Goal: Task Accomplishment & Management: Complete application form

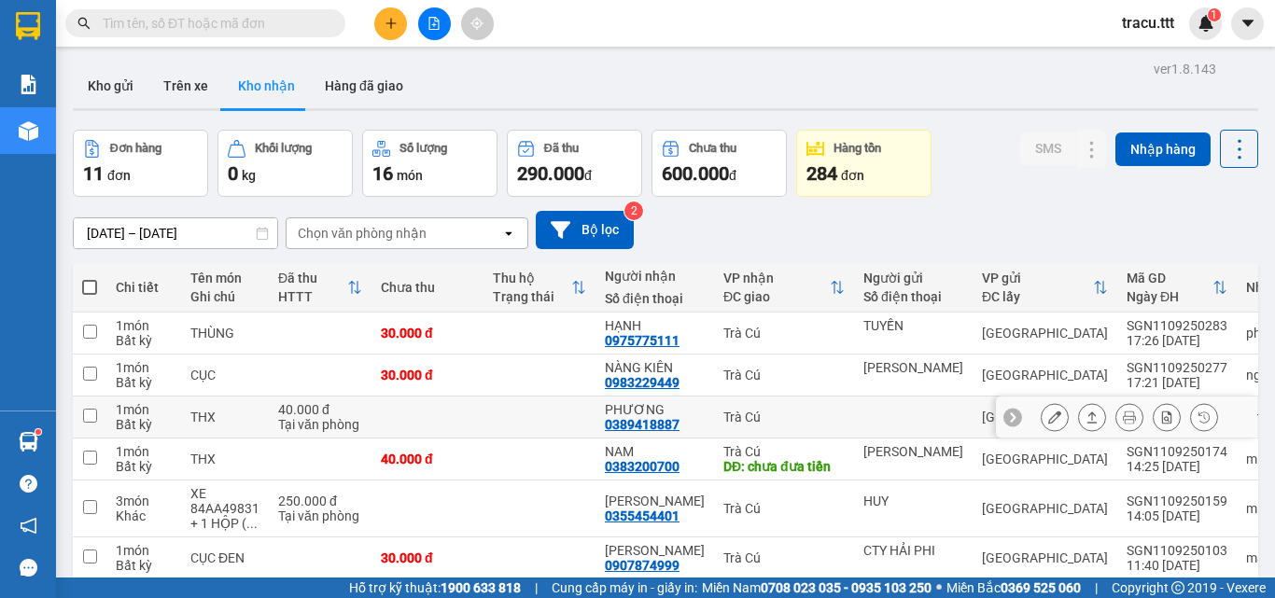
click at [1048, 414] on icon at bounding box center [1054, 417] width 13 height 13
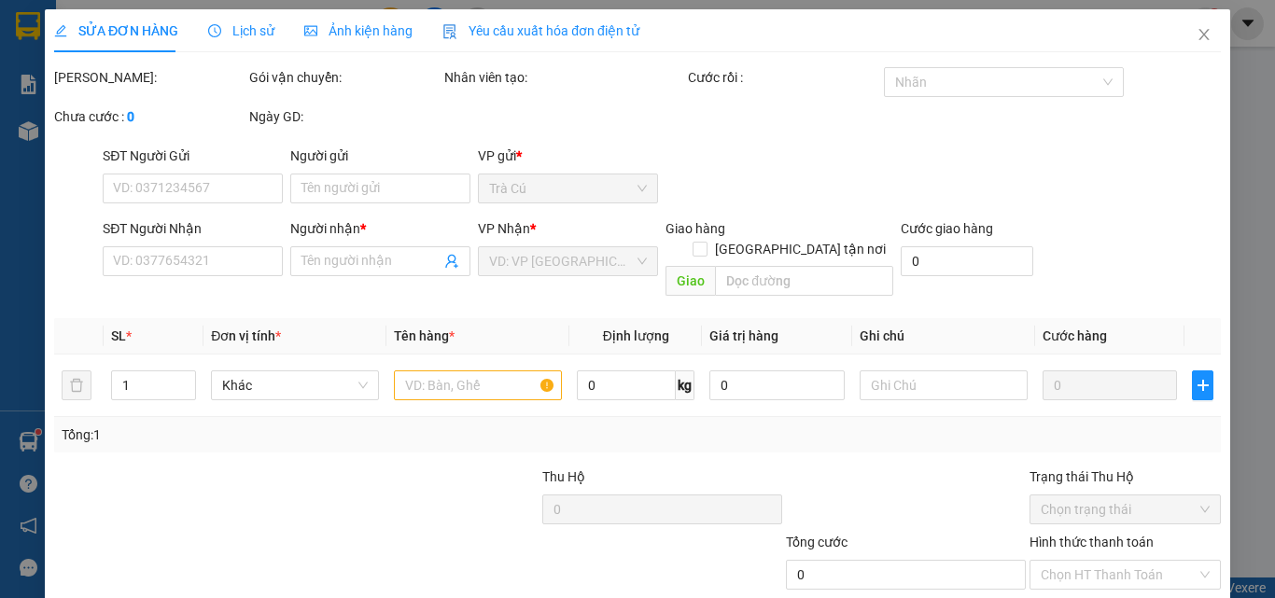
type input "0389418887"
type input "PHƯƠNG"
type input "40.000"
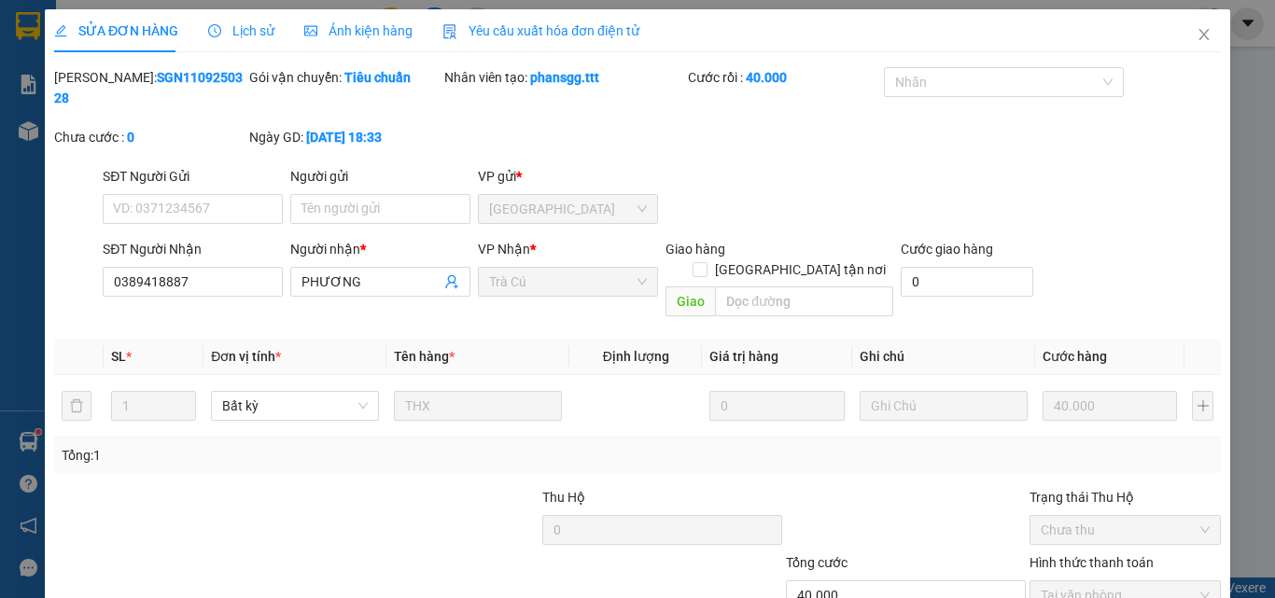
scroll to position [93, 0]
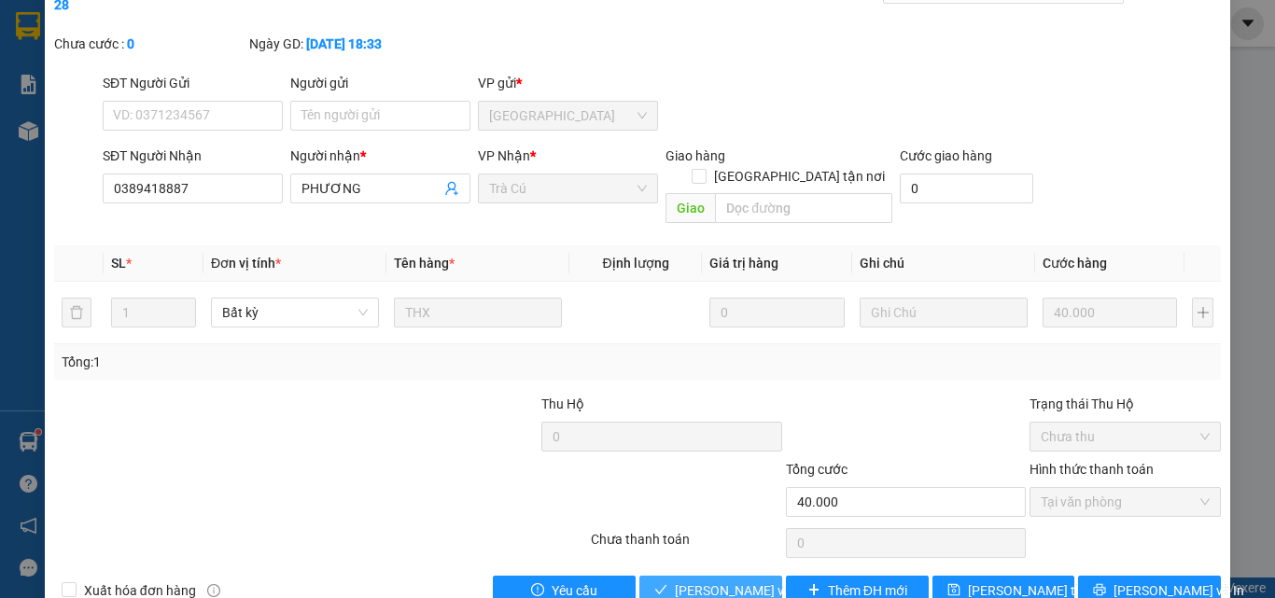
click at [695, 580] on span "[PERSON_NAME] và Giao hàng" at bounding box center [764, 590] width 179 height 21
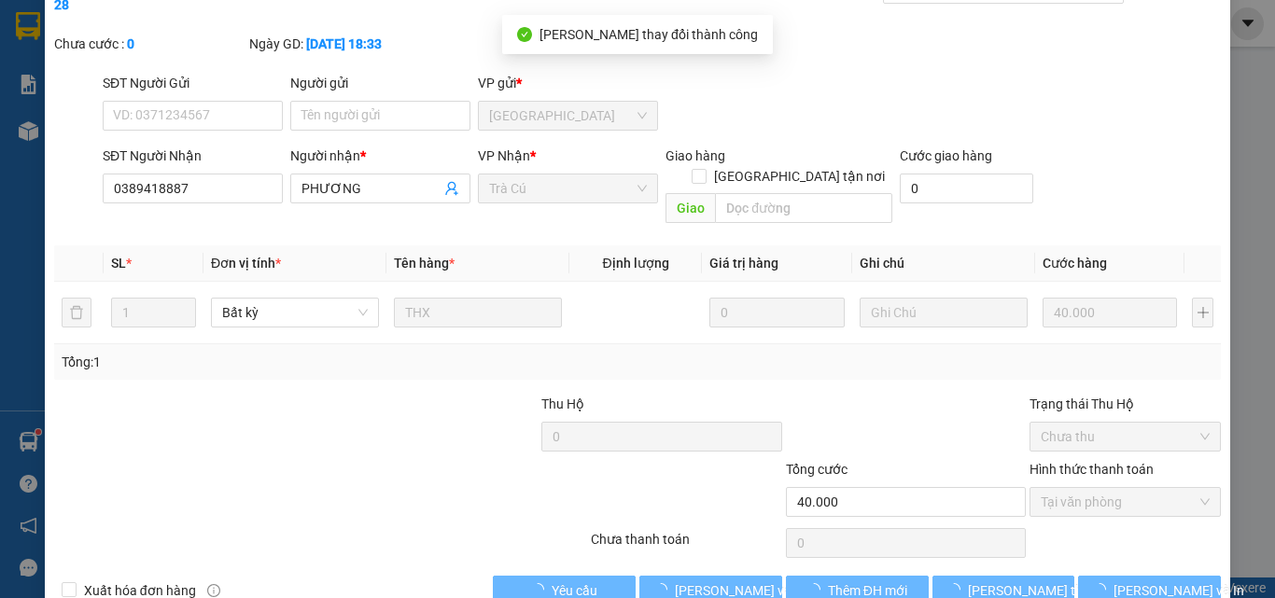
scroll to position [0, 0]
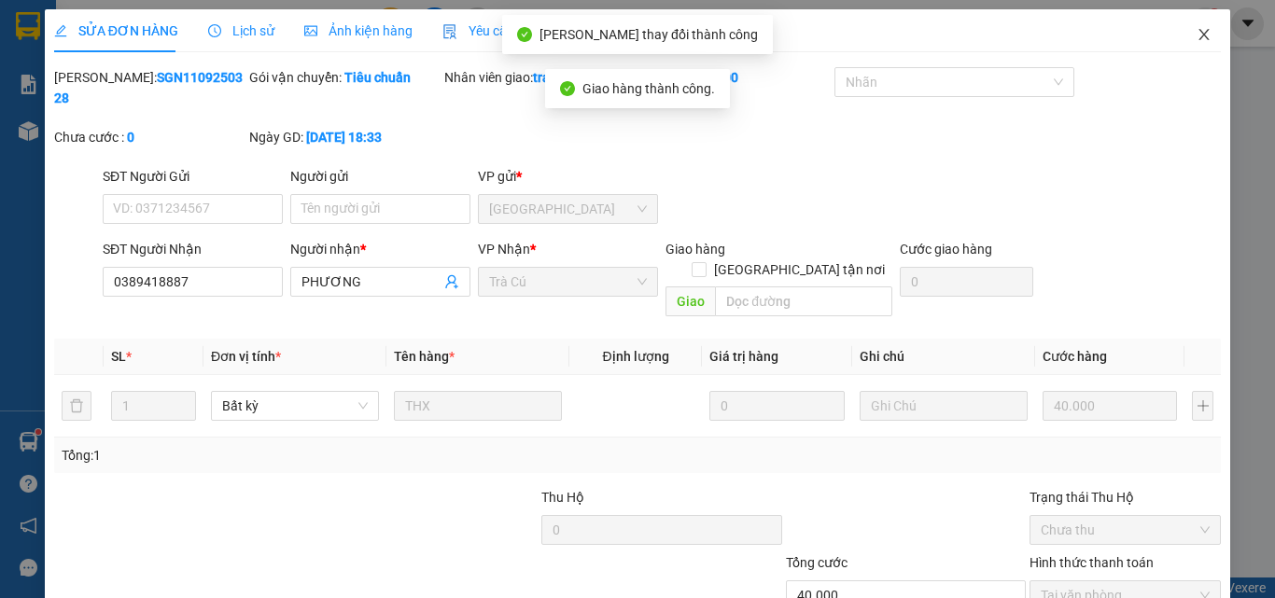
click at [1199, 36] on icon "close" at bounding box center [1204, 34] width 10 height 11
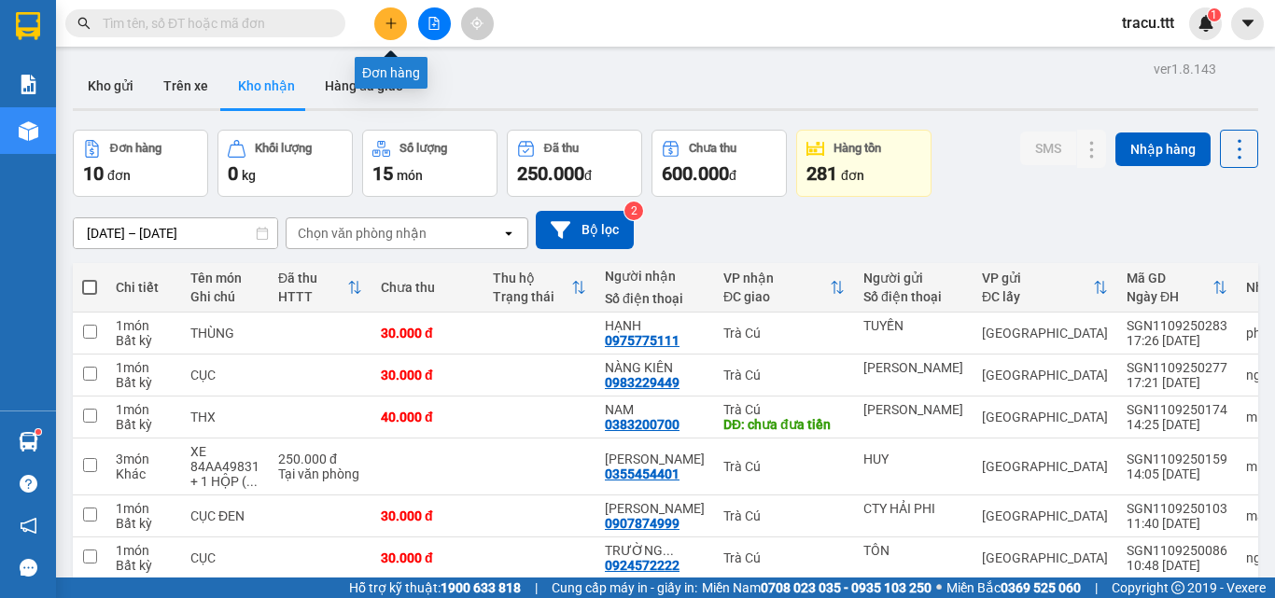
click at [387, 30] on button at bounding box center [390, 23] width 33 height 33
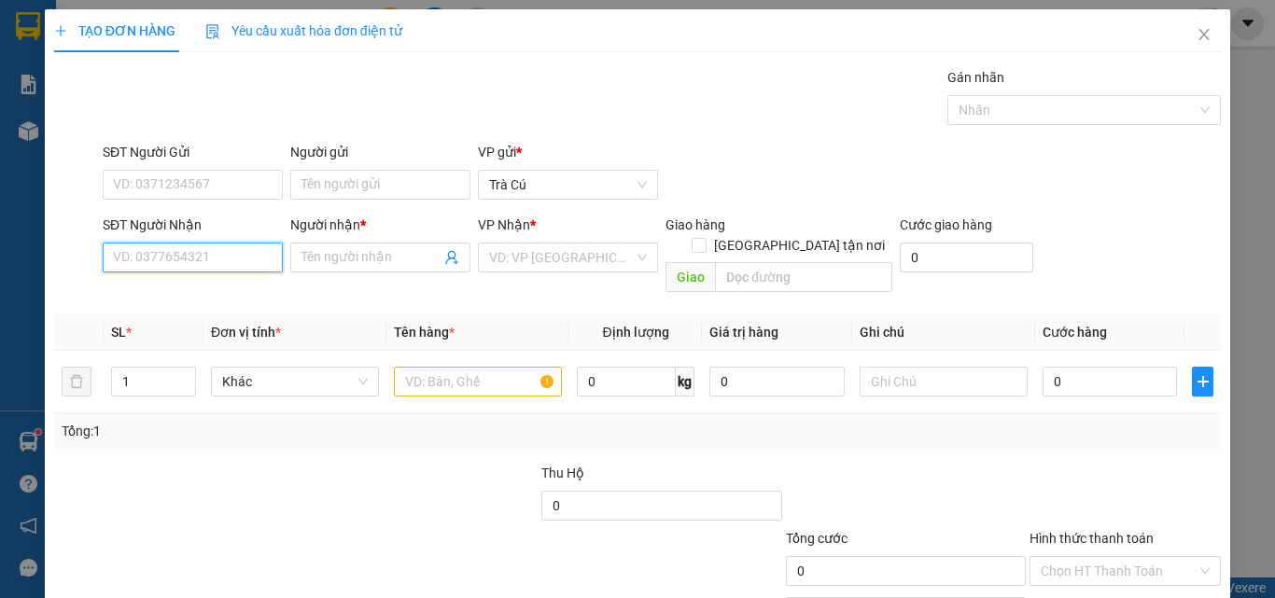
click at [248, 259] on input "SĐT Người Nhận" at bounding box center [193, 258] width 180 height 30
type input "0988110169"
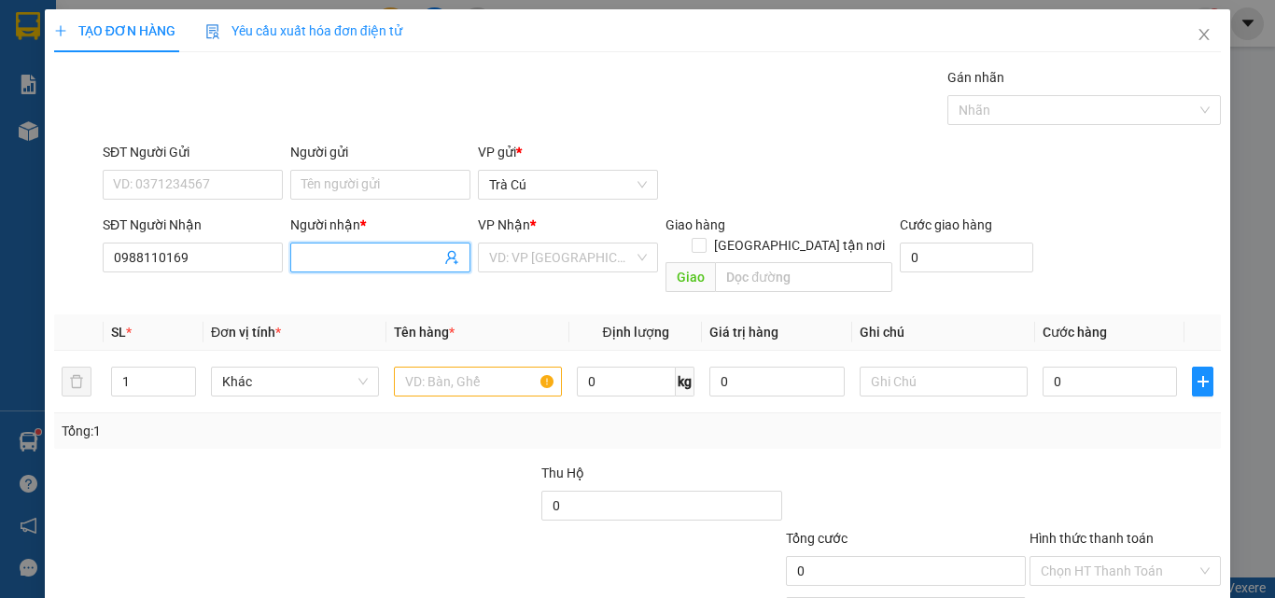
click at [345, 258] on input "Người nhận *" at bounding box center [370, 257] width 139 height 21
type input "KỸ NGUYÊN"
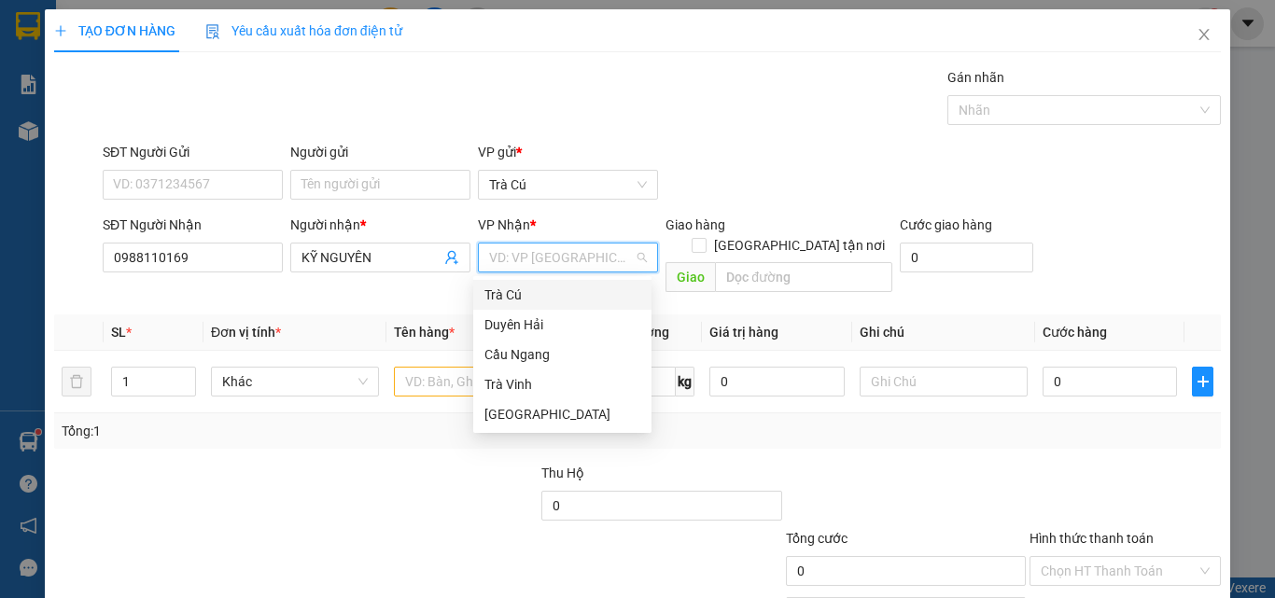
click at [494, 251] on input "search" at bounding box center [561, 258] width 145 height 28
click at [529, 412] on div "[GEOGRAPHIC_DATA]" at bounding box center [562, 414] width 156 height 21
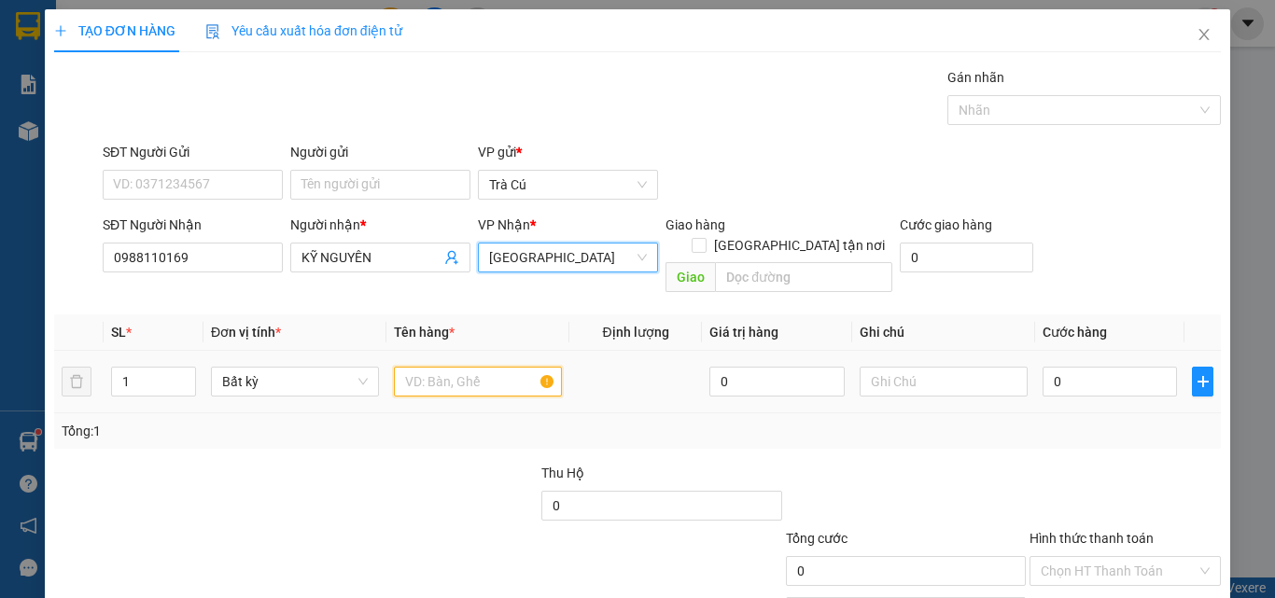
click at [452, 367] on input "text" at bounding box center [478, 382] width 168 height 30
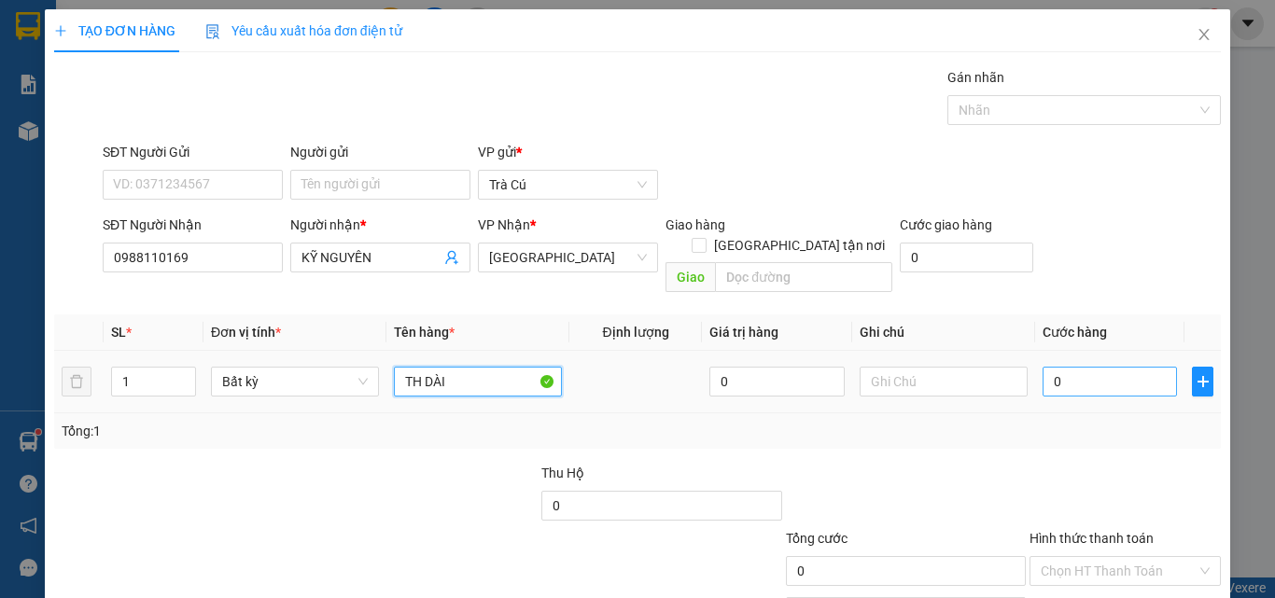
type input "TH DÀI"
click at [1067, 371] on input "0" at bounding box center [1109, 382] width 134 height 30
type input "3"
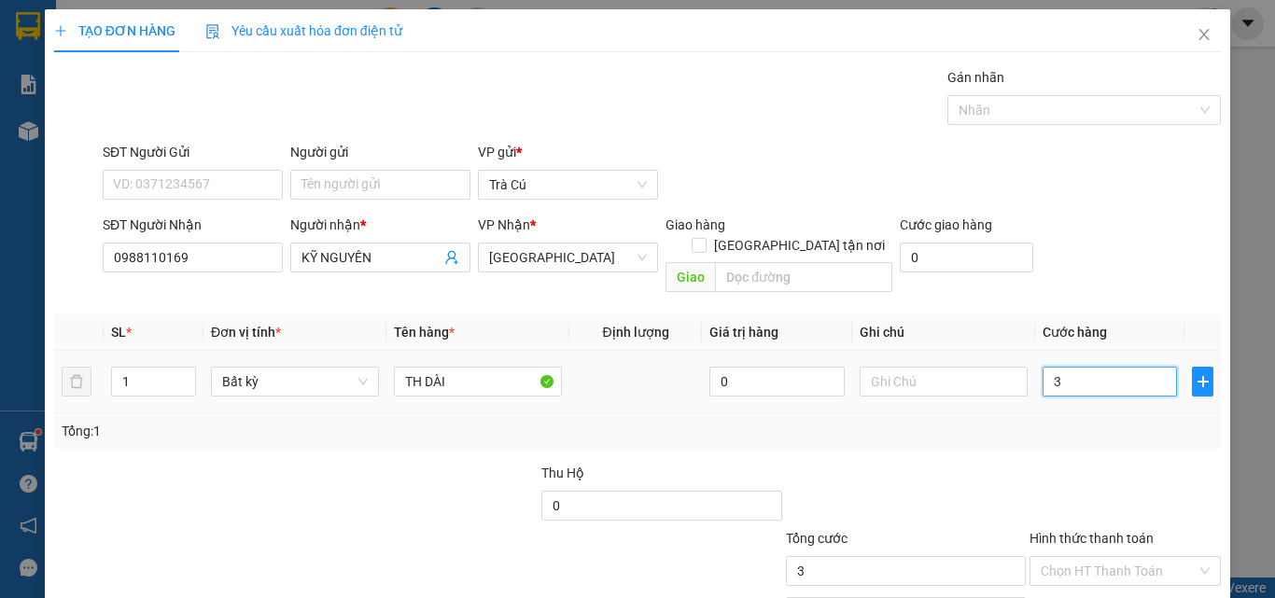
type input "30"
type input "30.000"
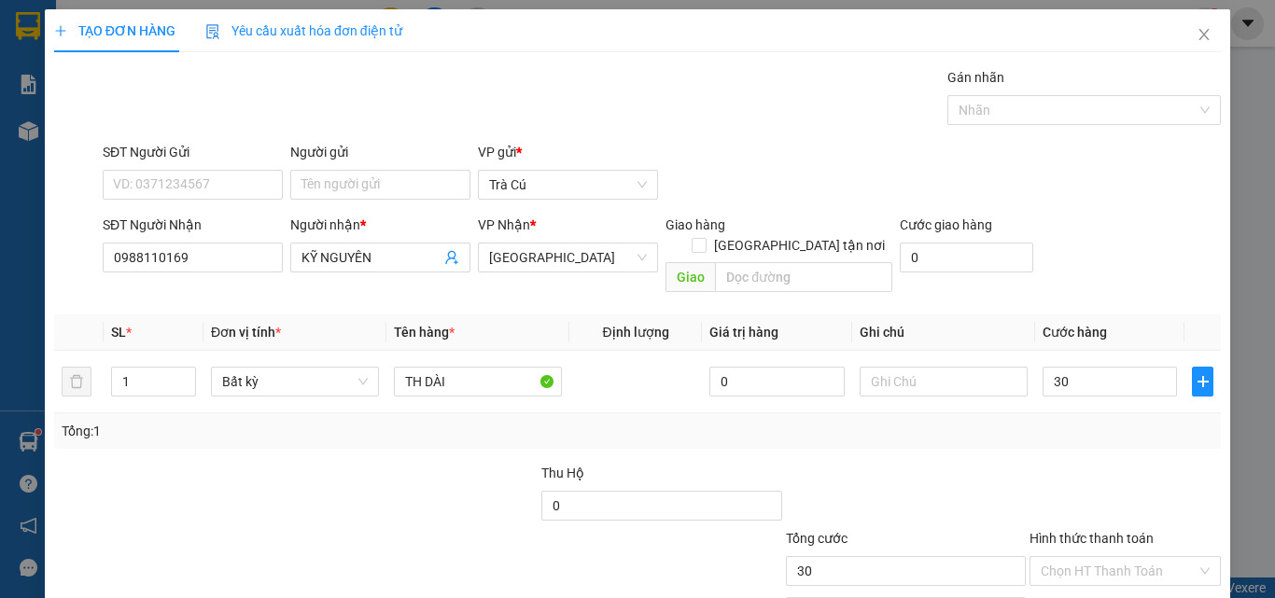
type input "30.000"
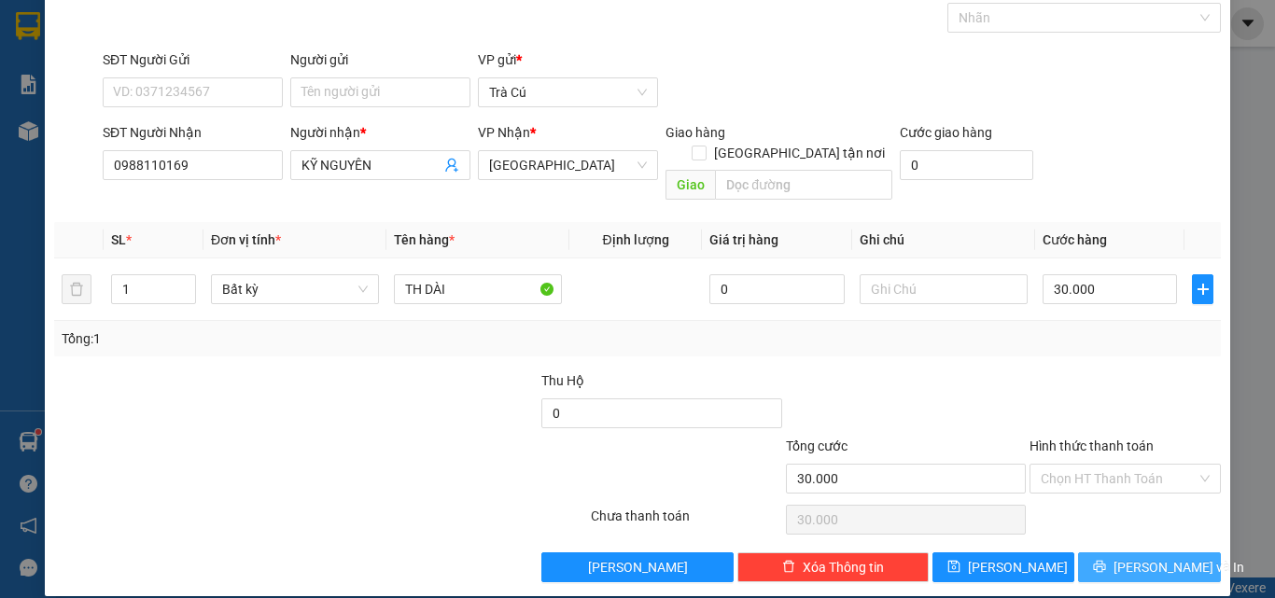
click at [1132, 557] on span "[PERSON_NAME] và In" at bounding box center [1178, 567] width 131 height 21
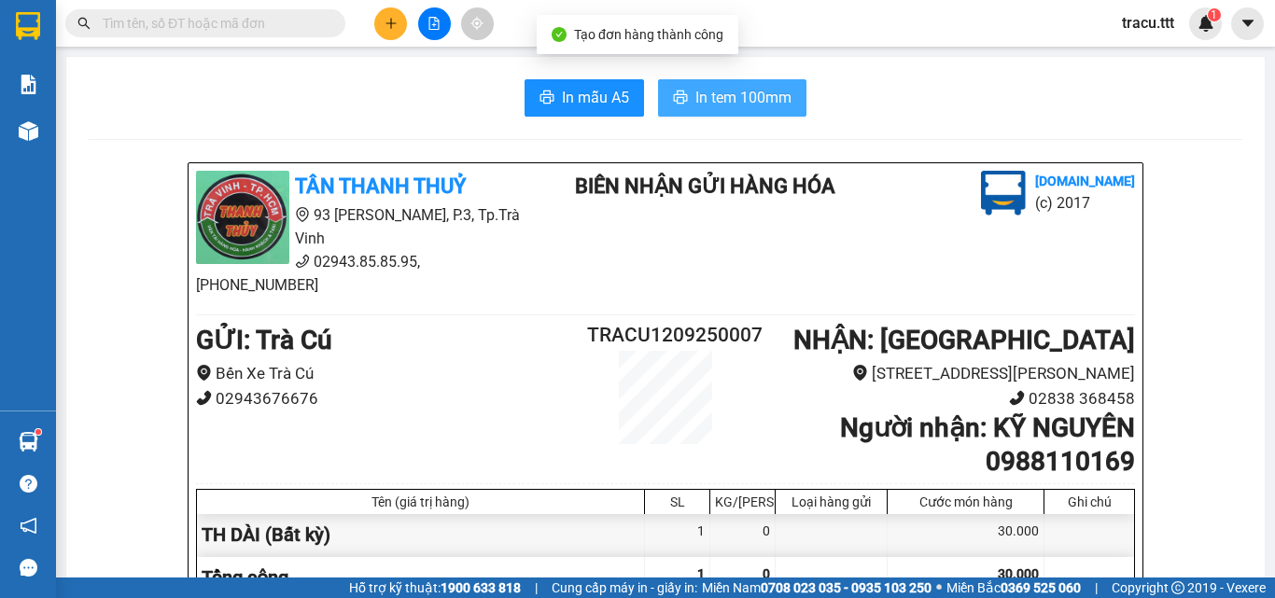
click at [762, 89] on span "In tem 100mm" at bounding box center [743, 97] width 96 height 23
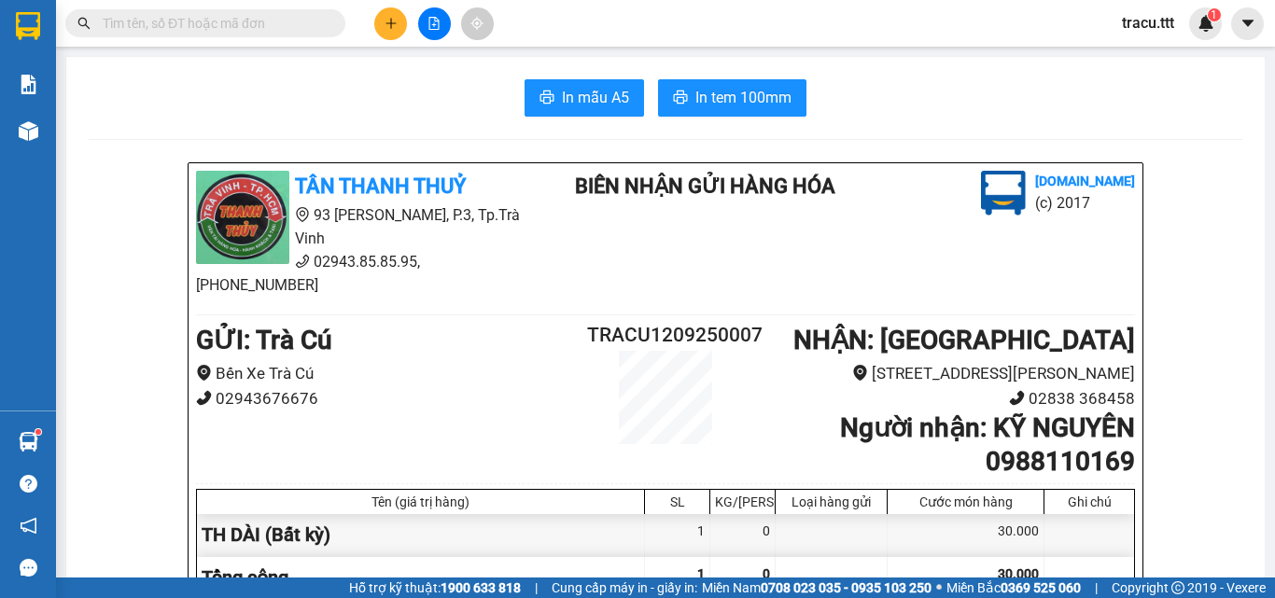
click at [391, 29] on icon "plus" at bounding box center [391, 23] width 13 height 13
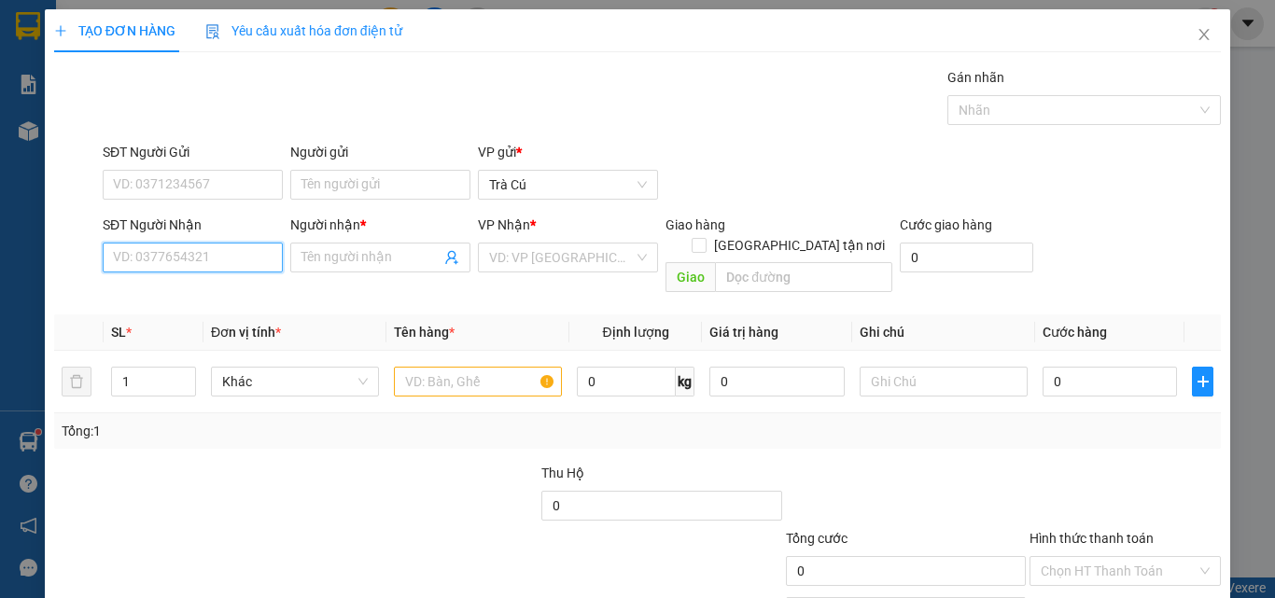
click at [245, 264] on input "SĐT Người Nhận" at bounding box center [193, 258] width 180 height 30
type input "0932157605"
click at [379, 259] on input "Người nhận *" at bounding box center [370, 257] width 139 height 21
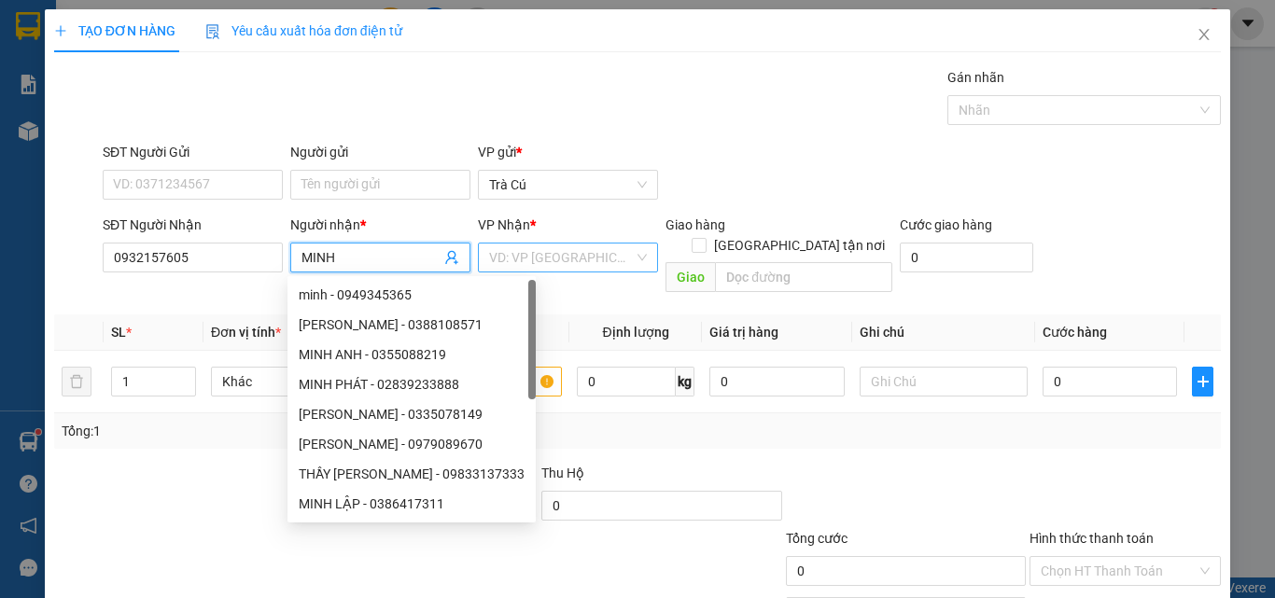
type input "MINH"
drag, startPoint x: 623, startPoint y: 258, endPoint x: 620, endPoint y: 267, distance: 10.1
click at [621, 261] on input "search" at bounding box center [561, 258] width 145 height 28
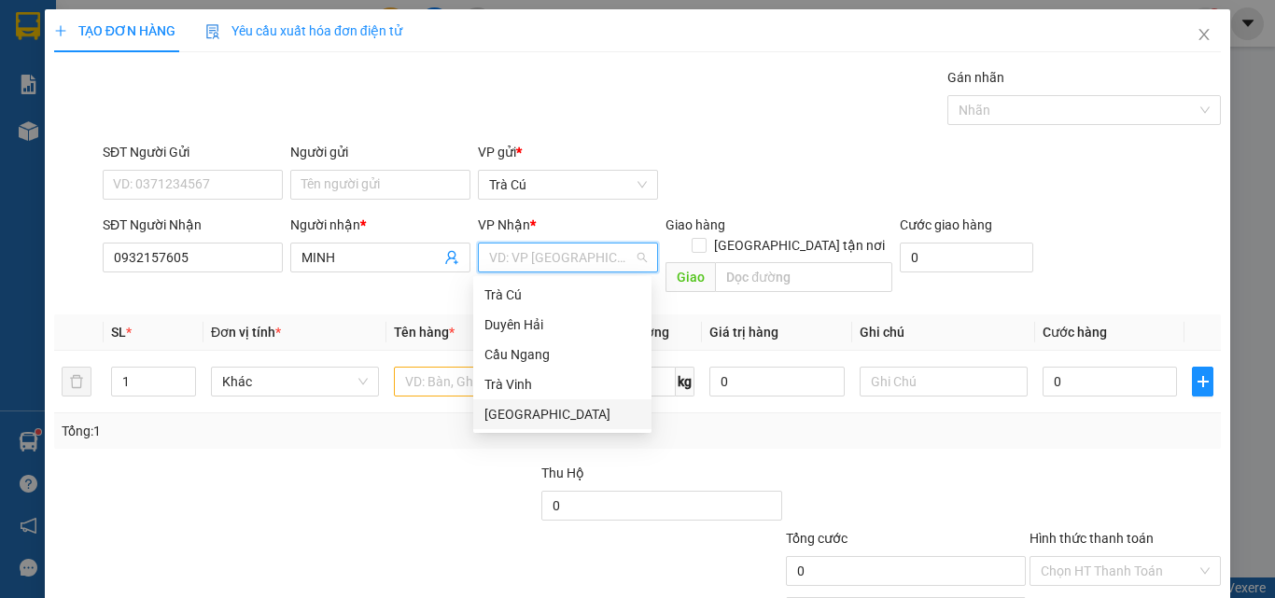
click at [555, 419] on div "[GEOGRAPHIC_DATA]" at bounding box center [562, 414] width 156 height 21
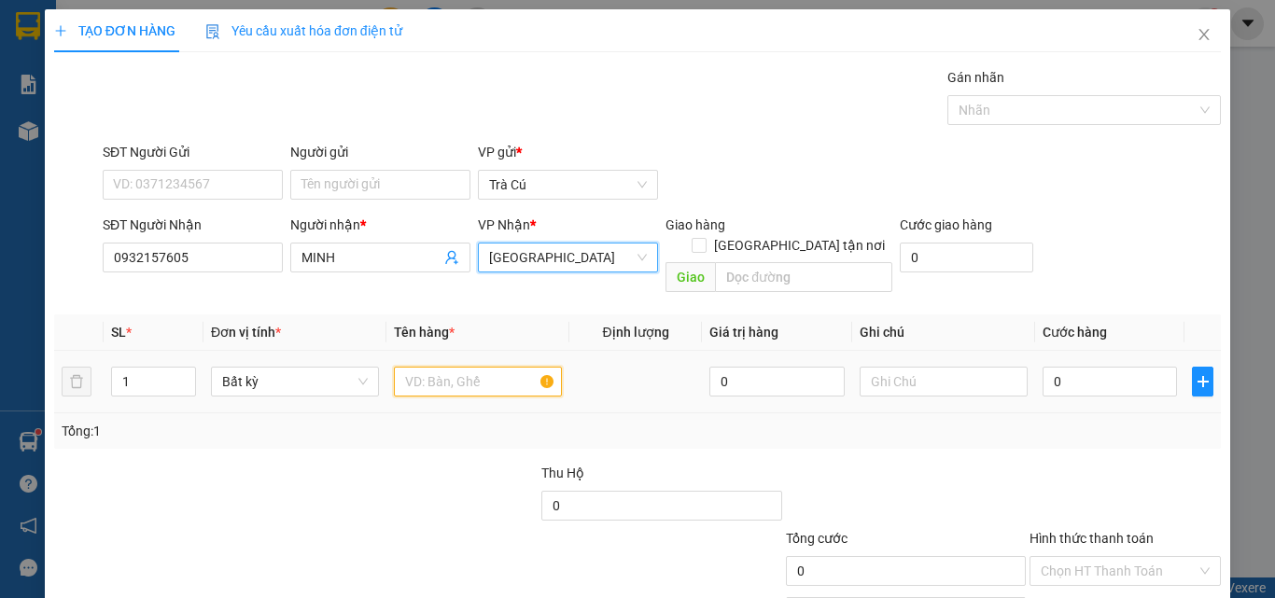
click at [487, 371] on input "text" at bounding box center [478, 382] width 168 height 30
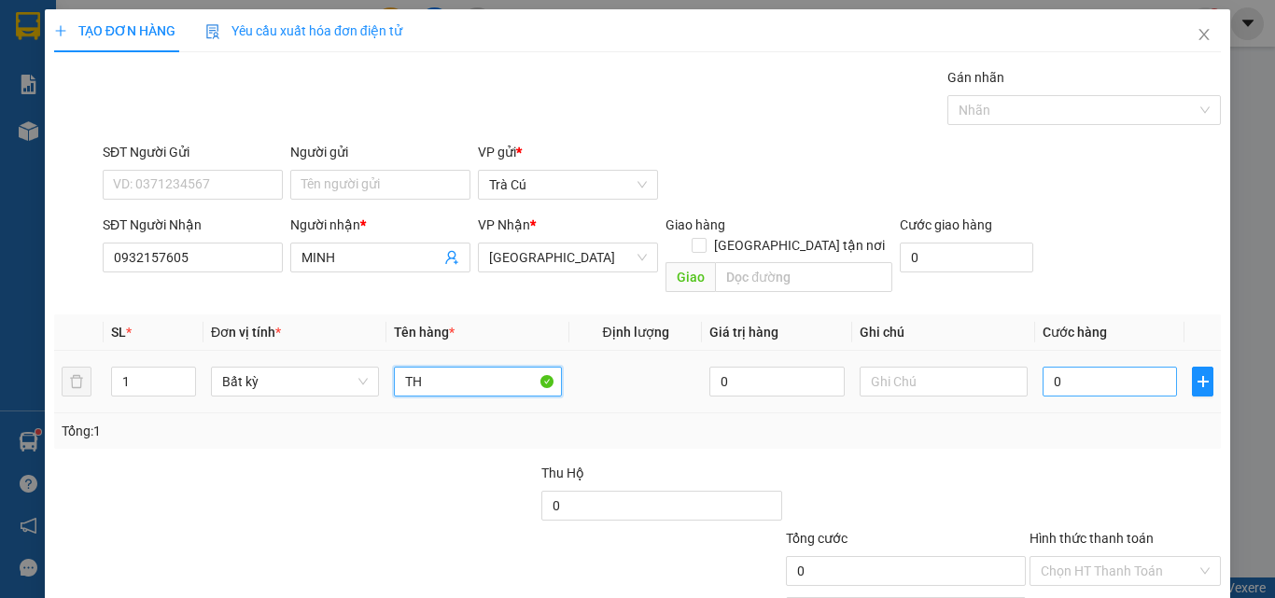
type input "TH"
click at [1110, 367] on input "0" at bounding box center [1109, 382] width 134 height 30
type input "3"
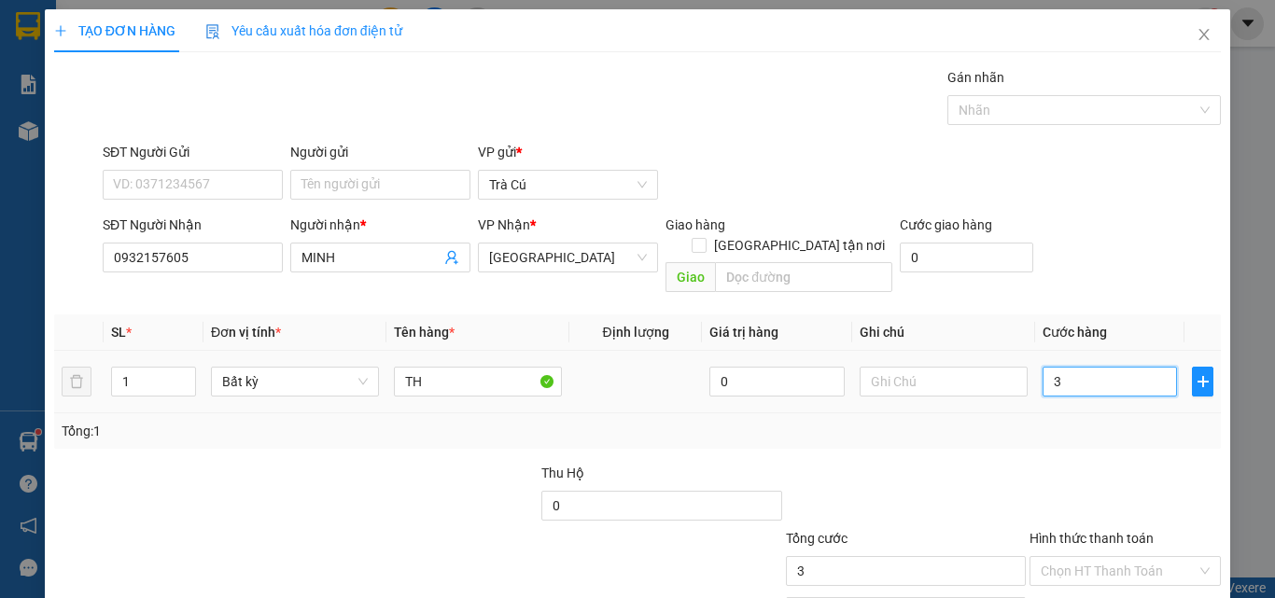
type input "30"
type input "30.000"
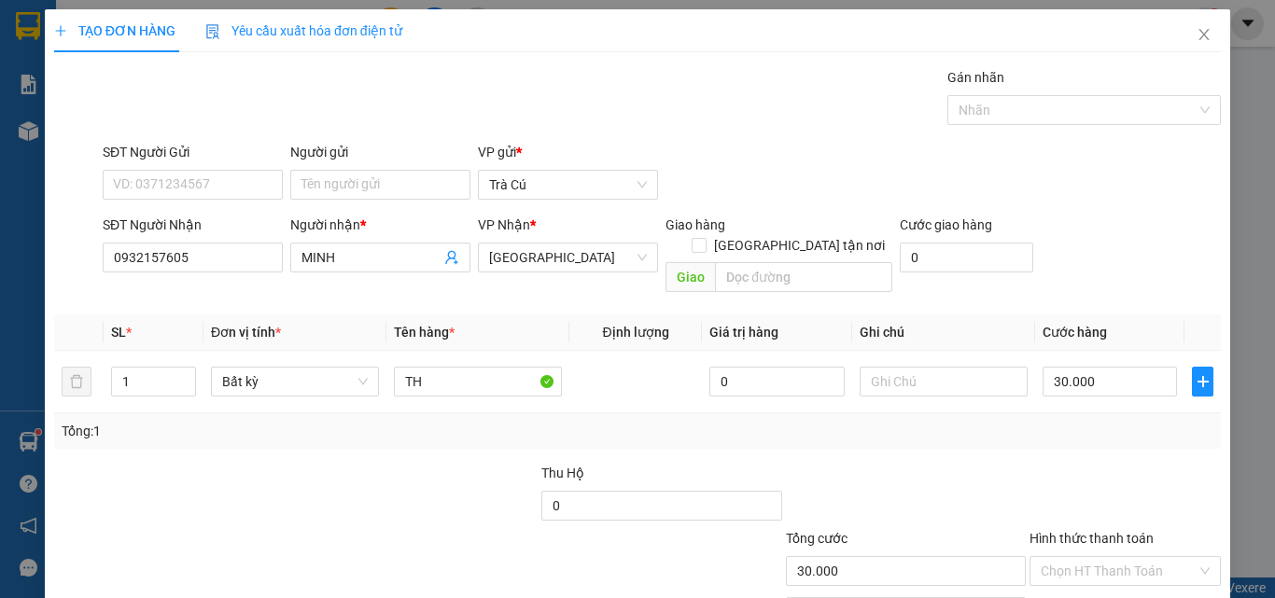
scroll to position [92, 0]
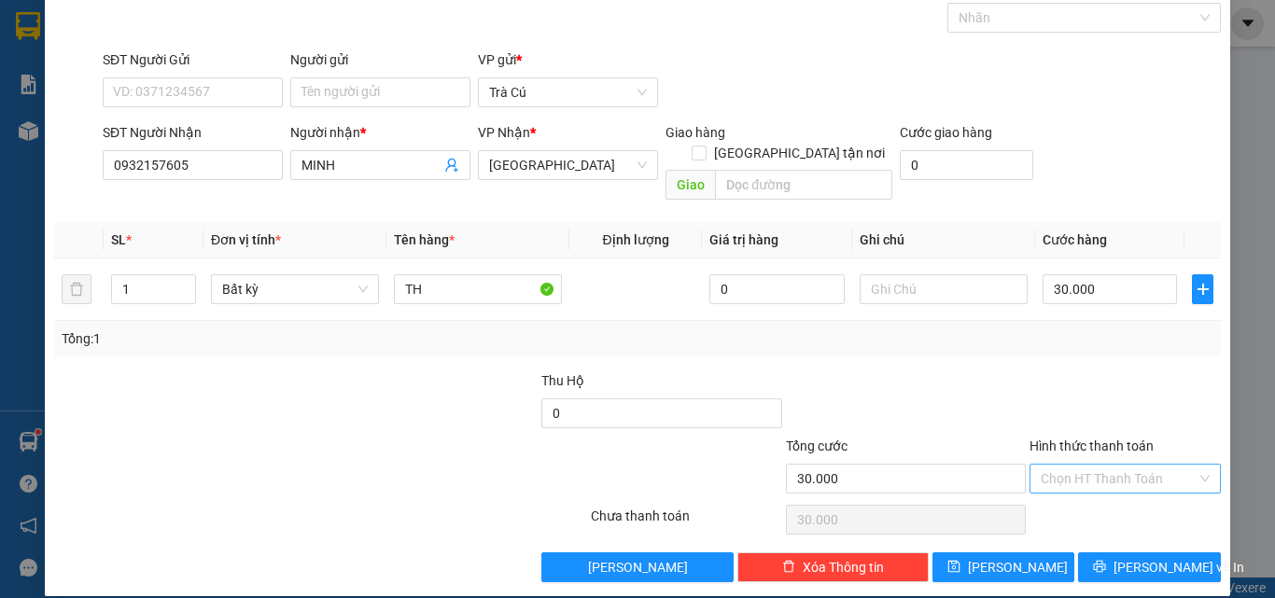
click at [1091, 472] on div "Chọn HT Thanh Toán" at bounding box center [1124, 479] width 191 height 30
click at [1080, 502] on div "Tại văn phòng" at bounding box center [1113, 495] width 167 height 21
type input "0"
click at [1095, 553] on button "[PERSON_NAME] và In" at bounding box center [1149, 567] width 143 height 30
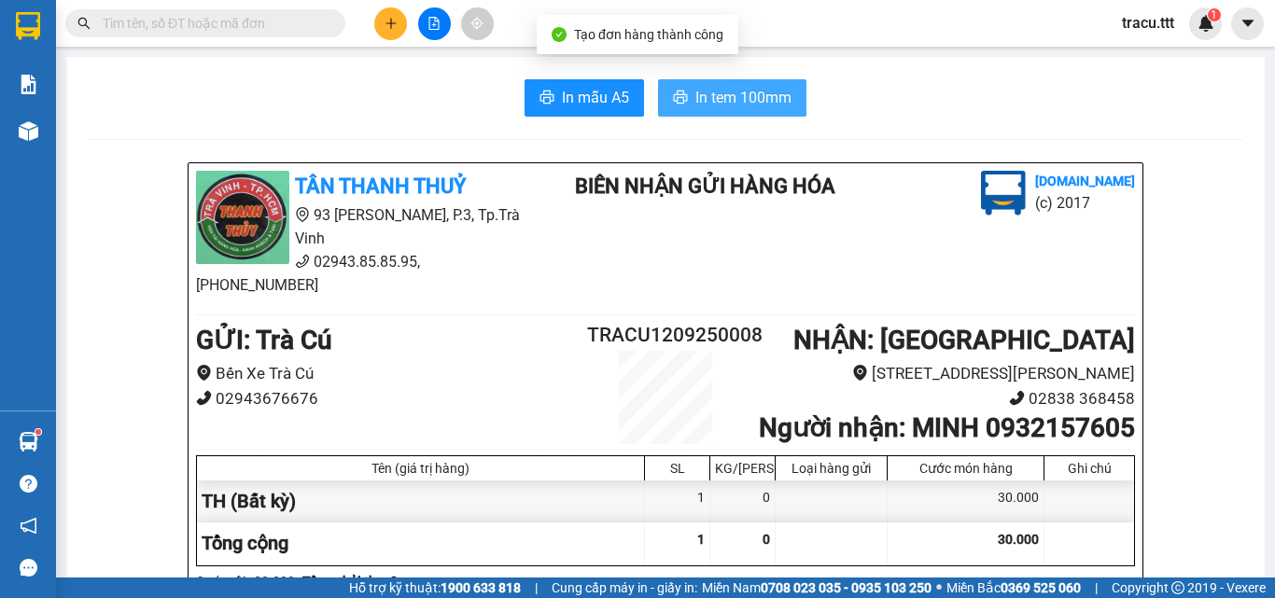
click at [702, 105] on span "In tem 100mm" at bounding box center [743, 97] width 96 height 23
